Goal: Use online tool/utility

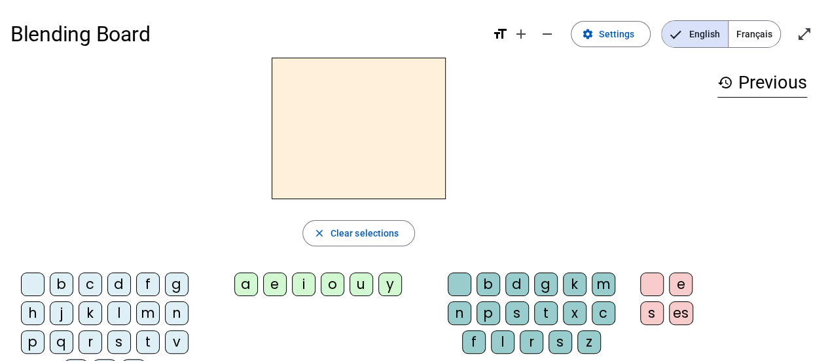
click at [117, 286] on div "d" at bounding box center [119, 284] width 24 height 24
click at [274, 290] on div "e" at bounding box center [275, 284] width 24 height 24
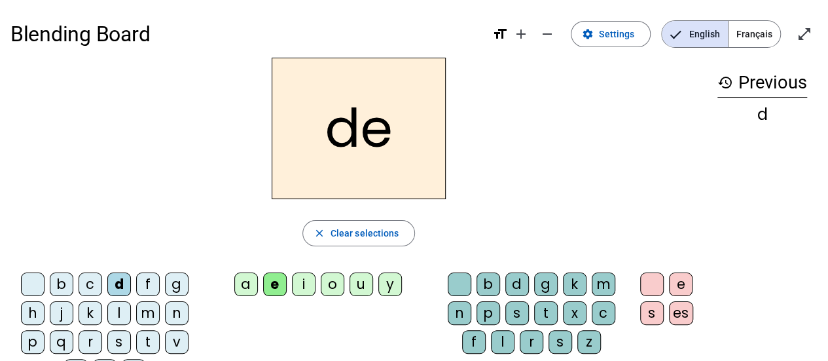
click at [144, 316] on div "m" at bounding box center [148, 313] width 24 height 24
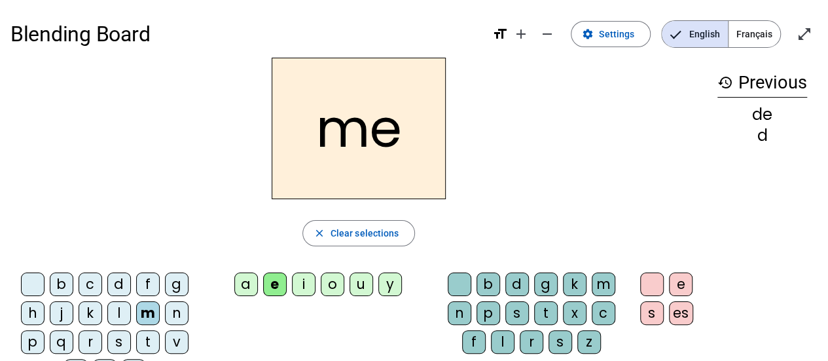
click at [38, 339] on div "p" at bounding box center [33, 342] width 24 height 24
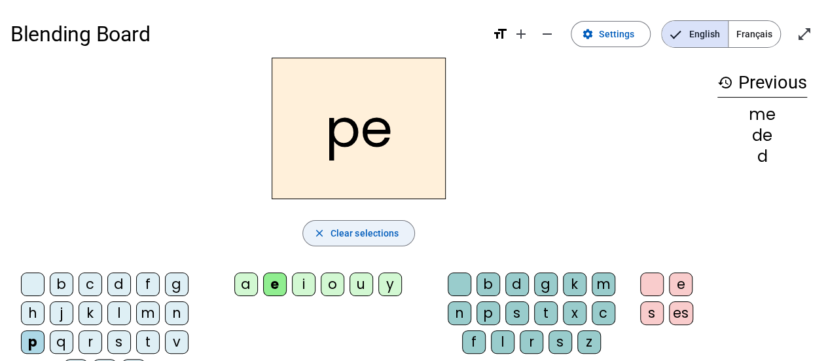
click at [345, 228] on span "Clear selections" at bounding box center [365, 233] width 69 height 16
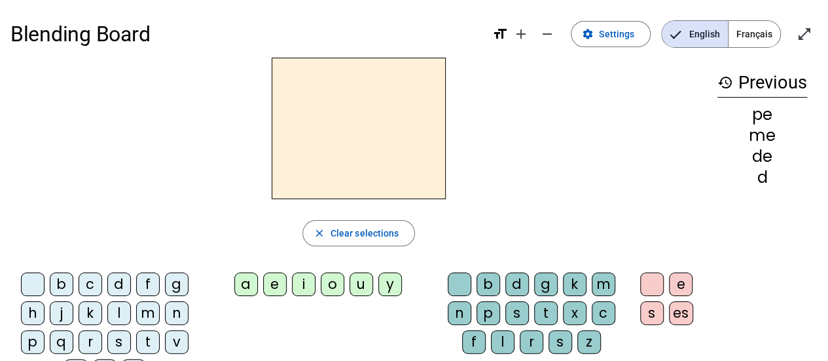
click at [141, 285] on div "f" at bounding box center [148, 284] width 24 height 24
click at [306, 290] on div "i" at bounding box center [304, 284] width 24 height 24
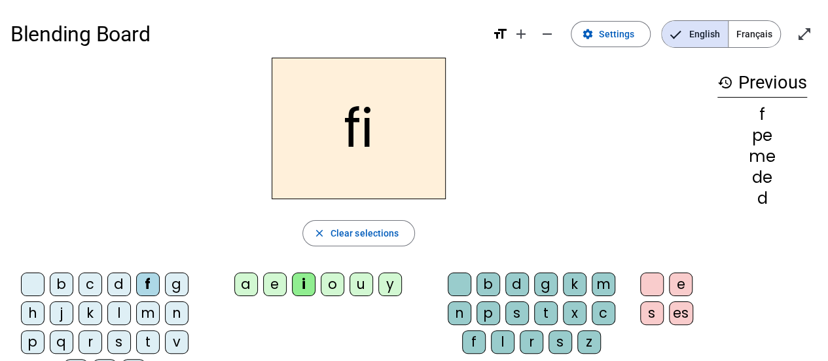
click at [500, 340] on div "l" at bounding box center [503, 342] width 24 height 24
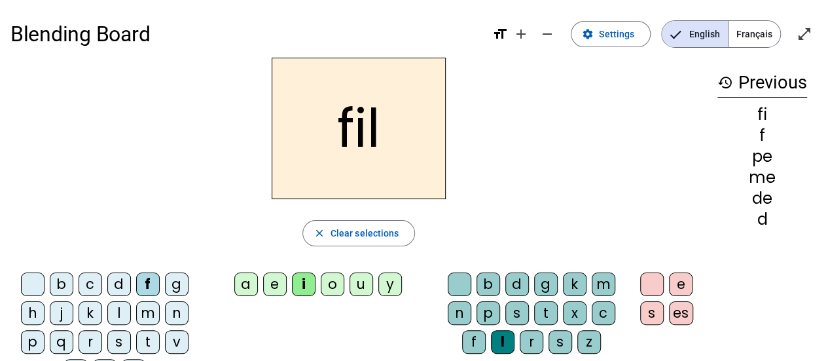
click at [149, 308] on div "m" at bounding box center [148, 313] width 24 height 24
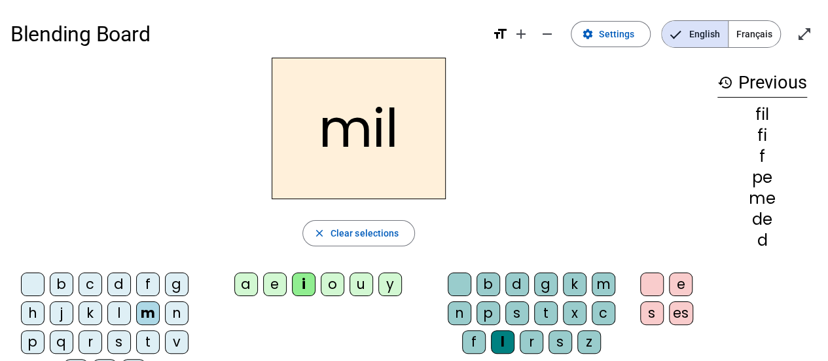
click at [251, 280] on div "a" at bounding box center [246, 284] width 24 height 24
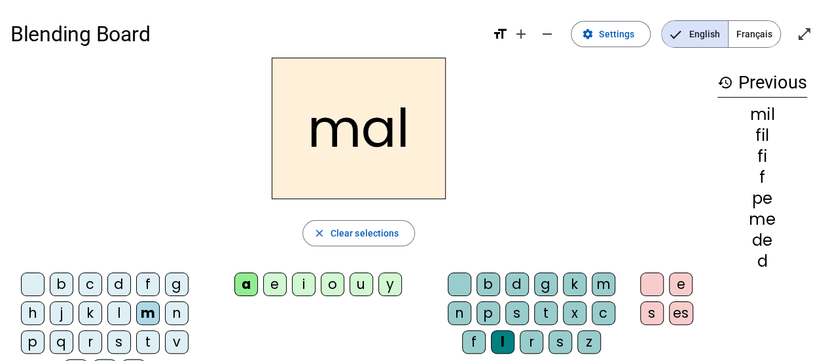
click at [177, 342] on div "v" at bounding box center [177, 342] width 24 height 24
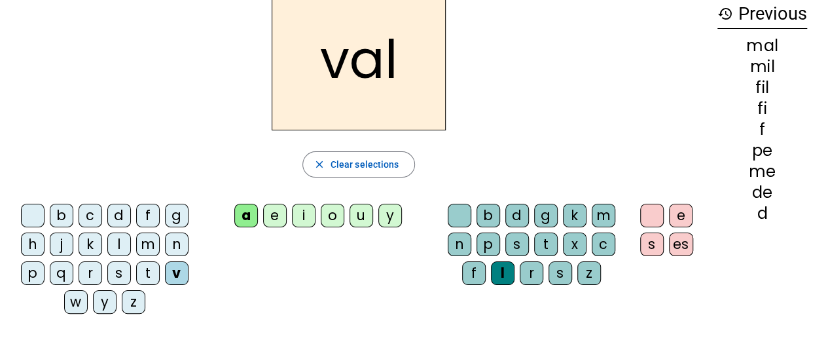
scroll to position [68, 0]
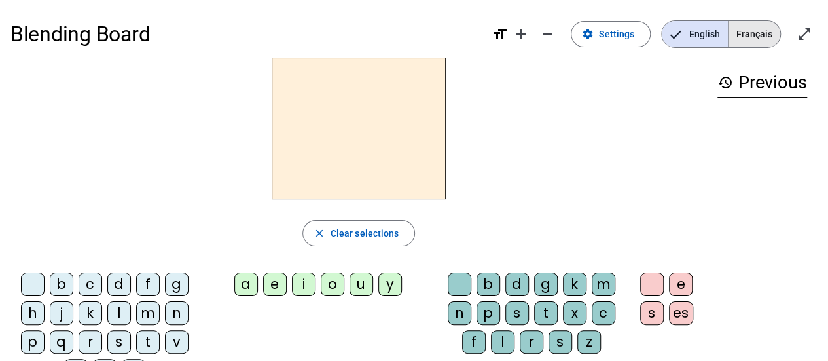
click at [748, 29] on span "Français" at bounding box center [755, 34] width 52 height 26
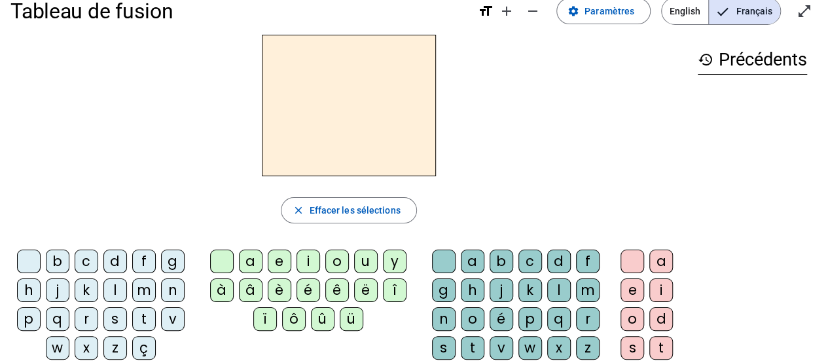
scroll to position [22, 0]
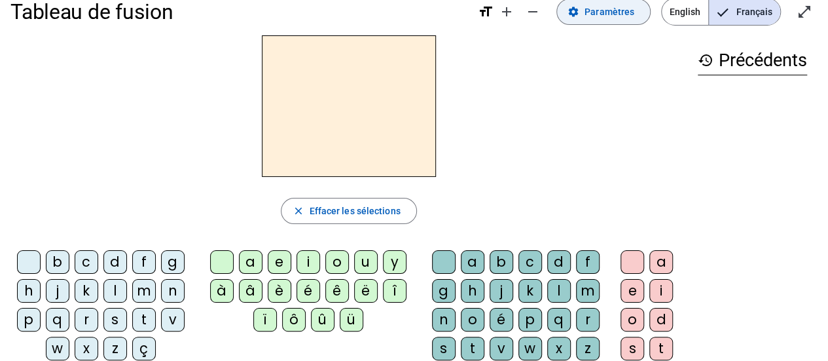
click at [601, 9] on span "Paramètres" at bounding box center [610, 12] width 50 height 16
